Goal: Find specific page/section: Locate item on page

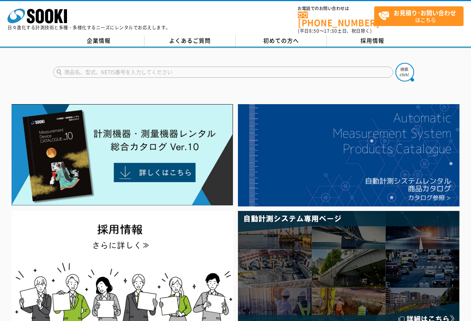
click at [109, 67] on input "text" at bounding box center [223, 72] width 340 height 11
type input "TP-L"
click at [395, 63] on button at bounding box center [404, 72] width 19 height 19
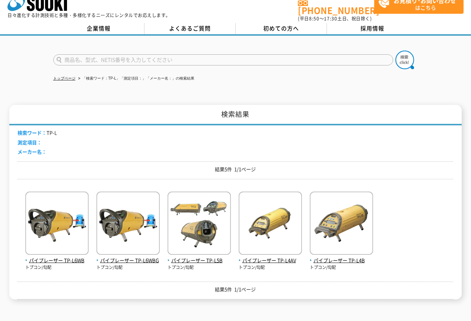
scroll to position [50, 0]
